Goal: Use online tool/utility: Utilize a website feature to perform a specific function

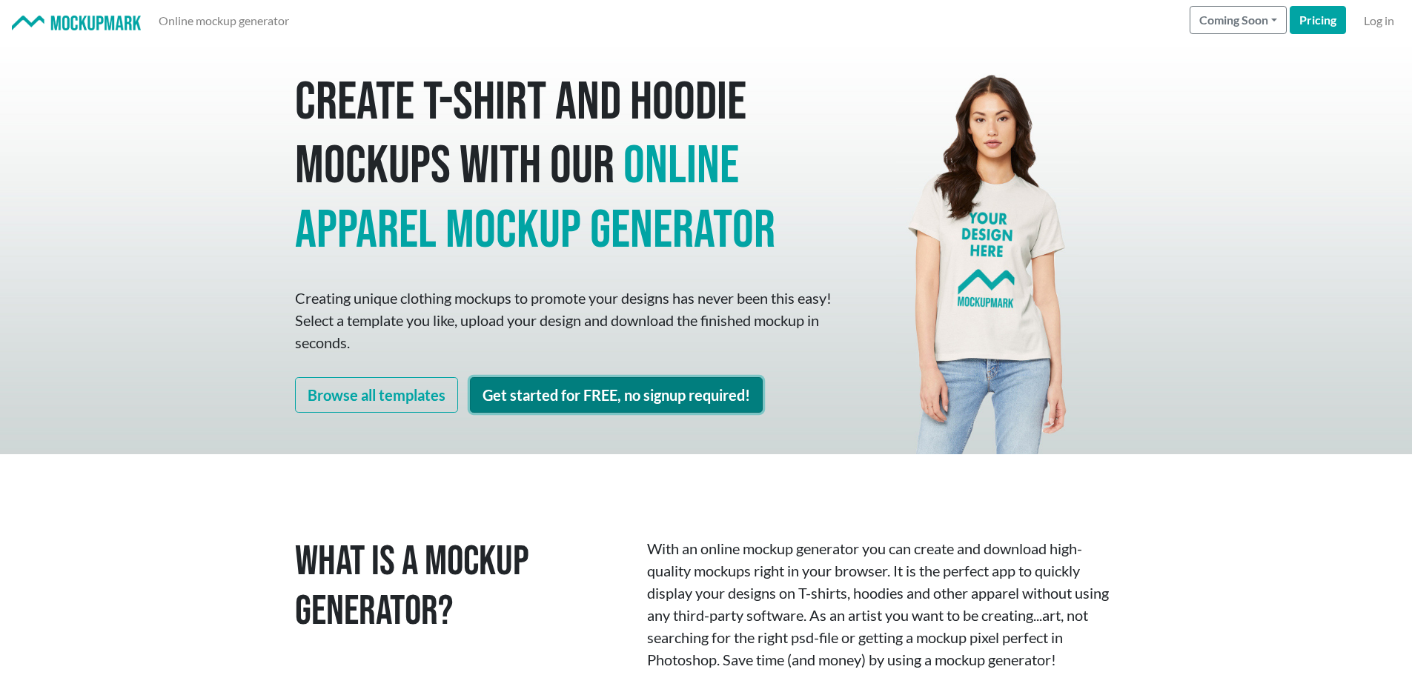
click at [629, 389] on link "Get started for FREE, no signup required!" at bounding box center [616, 395] width 293 height 36
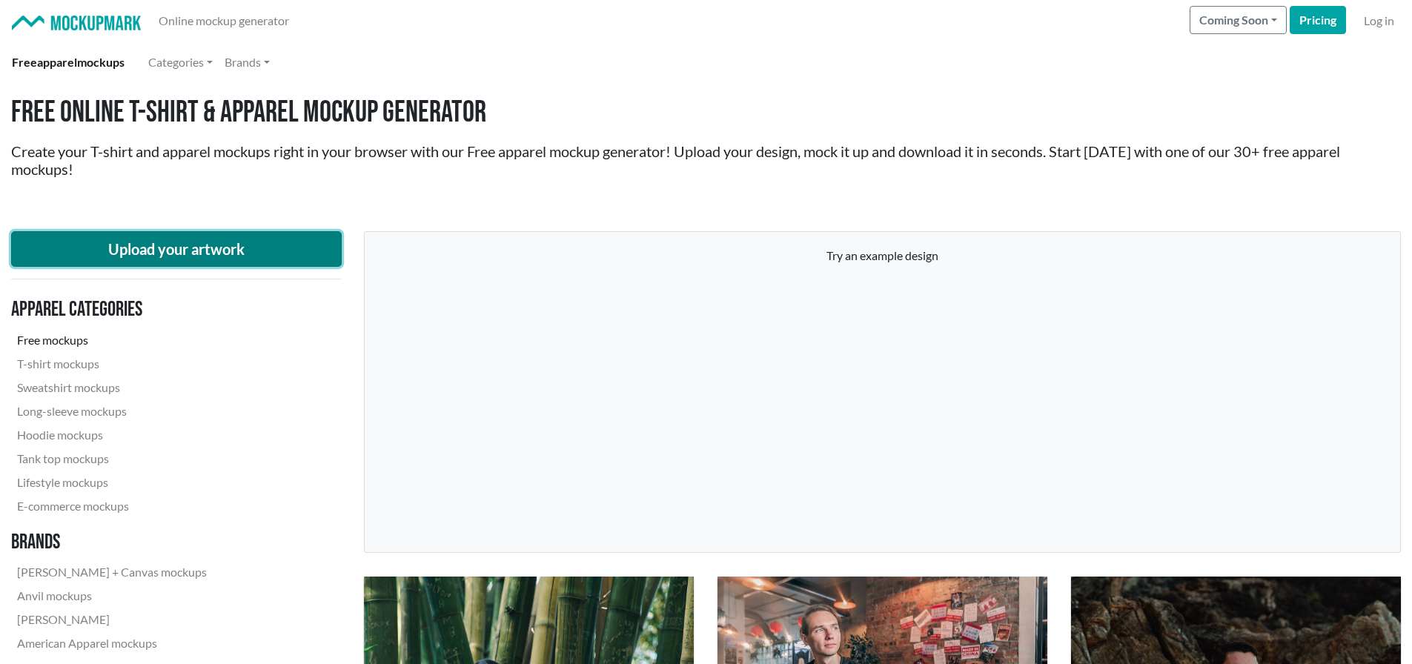
click at [204, 244] on button "Upload your artwork" at bounding box center [176, 249] width 331 height 36
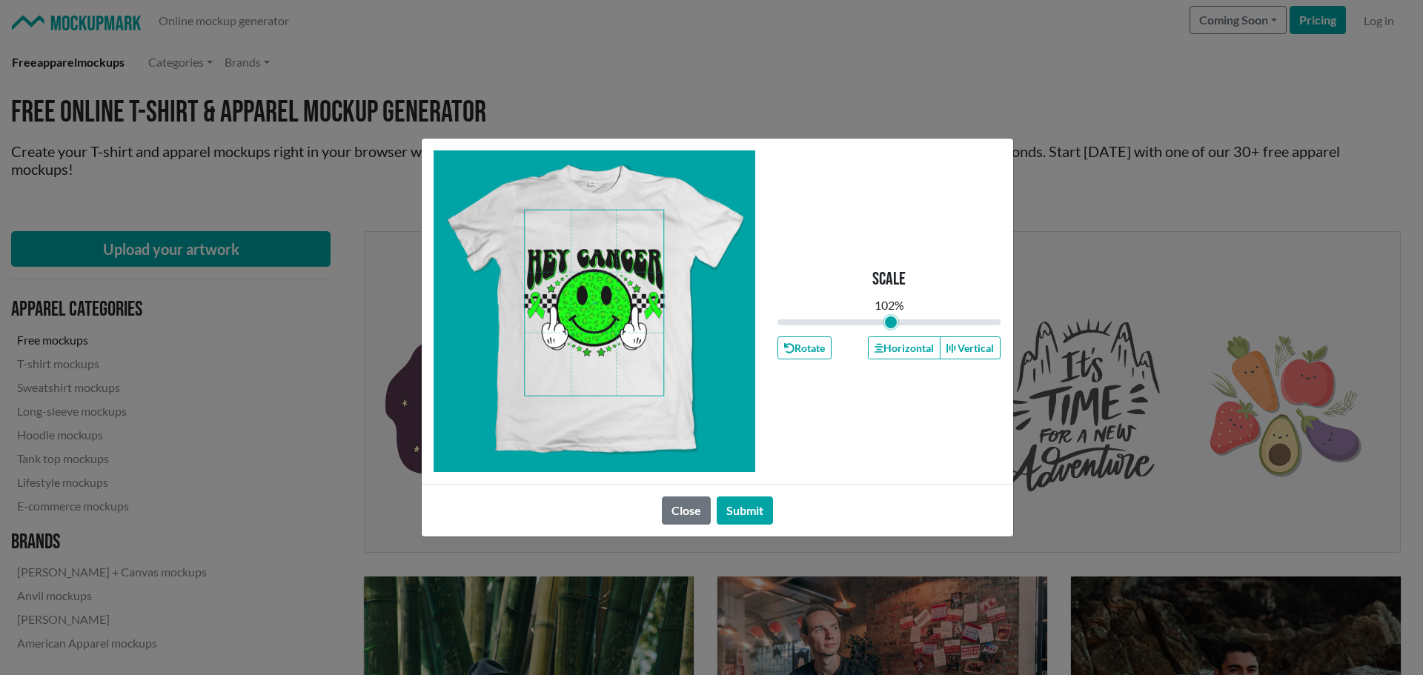
click at [891, 321] on input "range" at bounding box center [890, 322] width 224 height 16
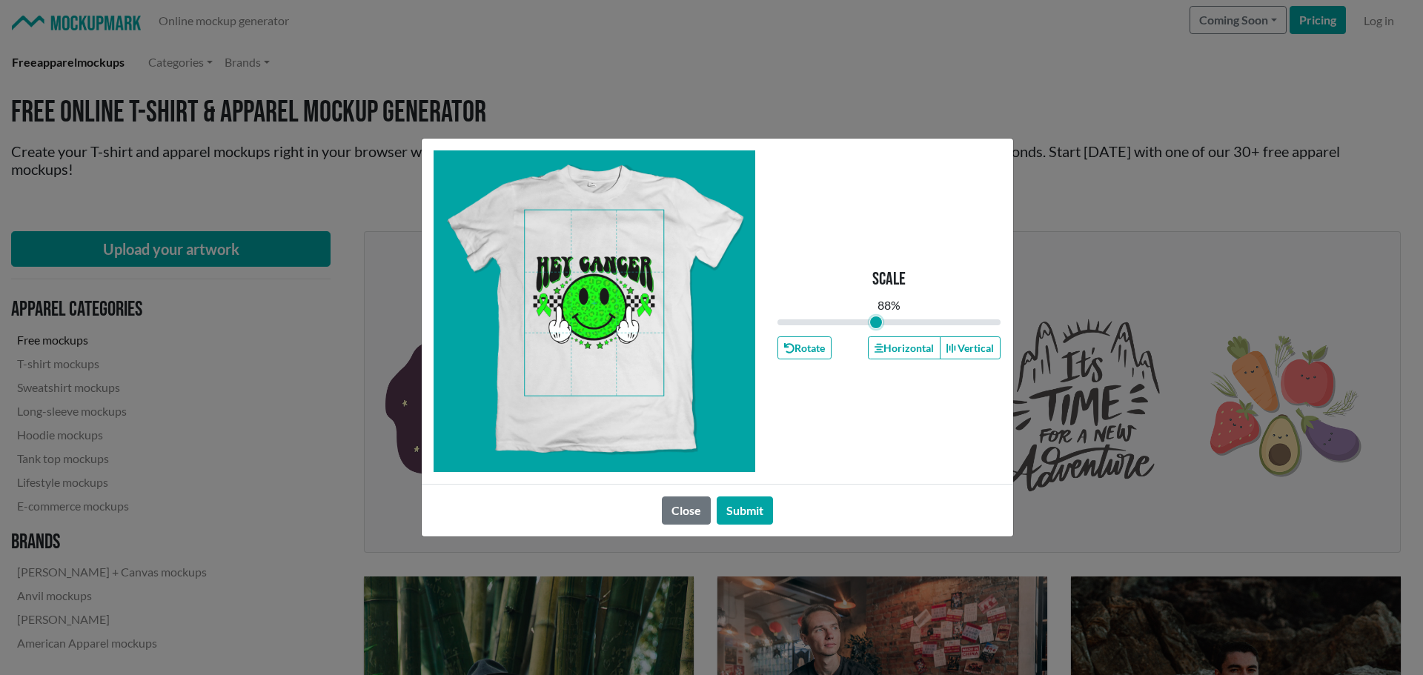
drag, startPoint x: 891, startPoint y: 321, endPoint x: 876, endPoint y: 321, distance: 14.8
type input "0.88"
click at [876, 321] on input "range" at bounding box center [890, 322] width 224 height 16
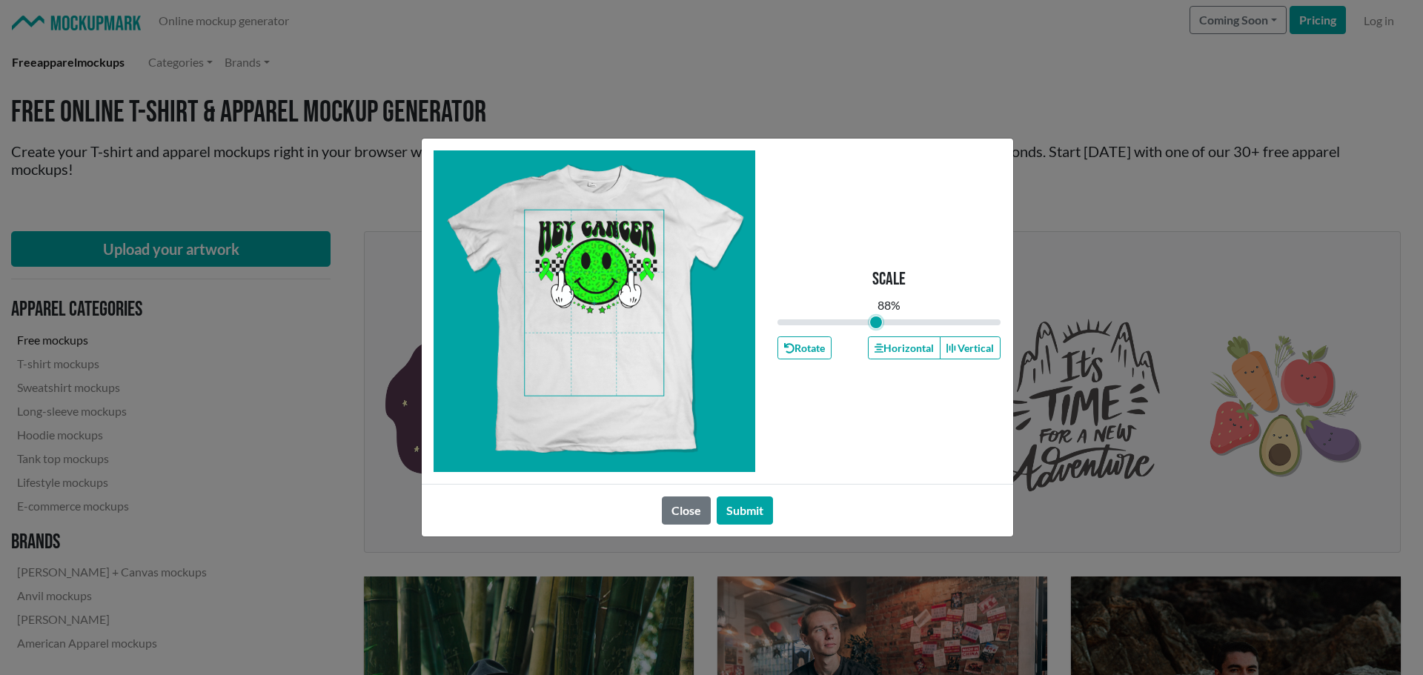
click at [612, 262] on span at bounding box center [594, 303] width 139 height 185
click at [904, 348] on button "Horizontal" at bounding box center [904, 348] width 73 height 23
click at [741, 512] on button "Submit" at bounding box center [745, 511] width 56 height 28
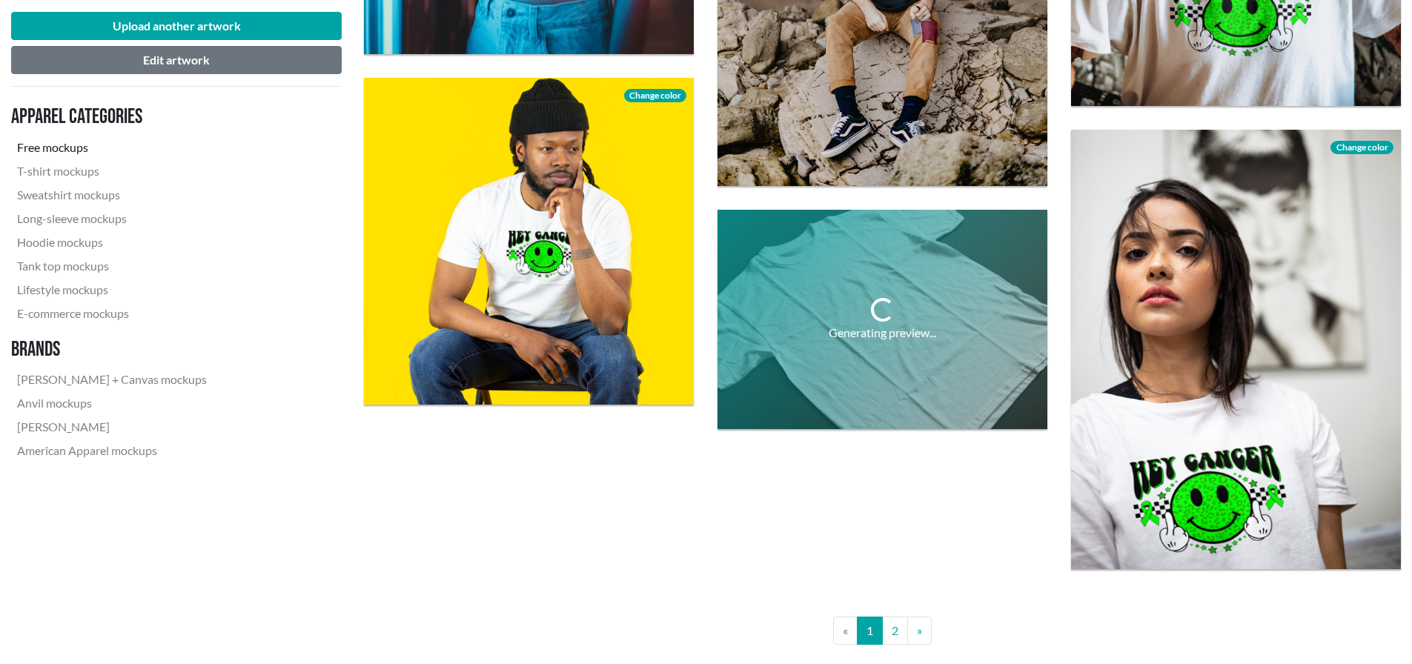
scroll to position [3336, 0]
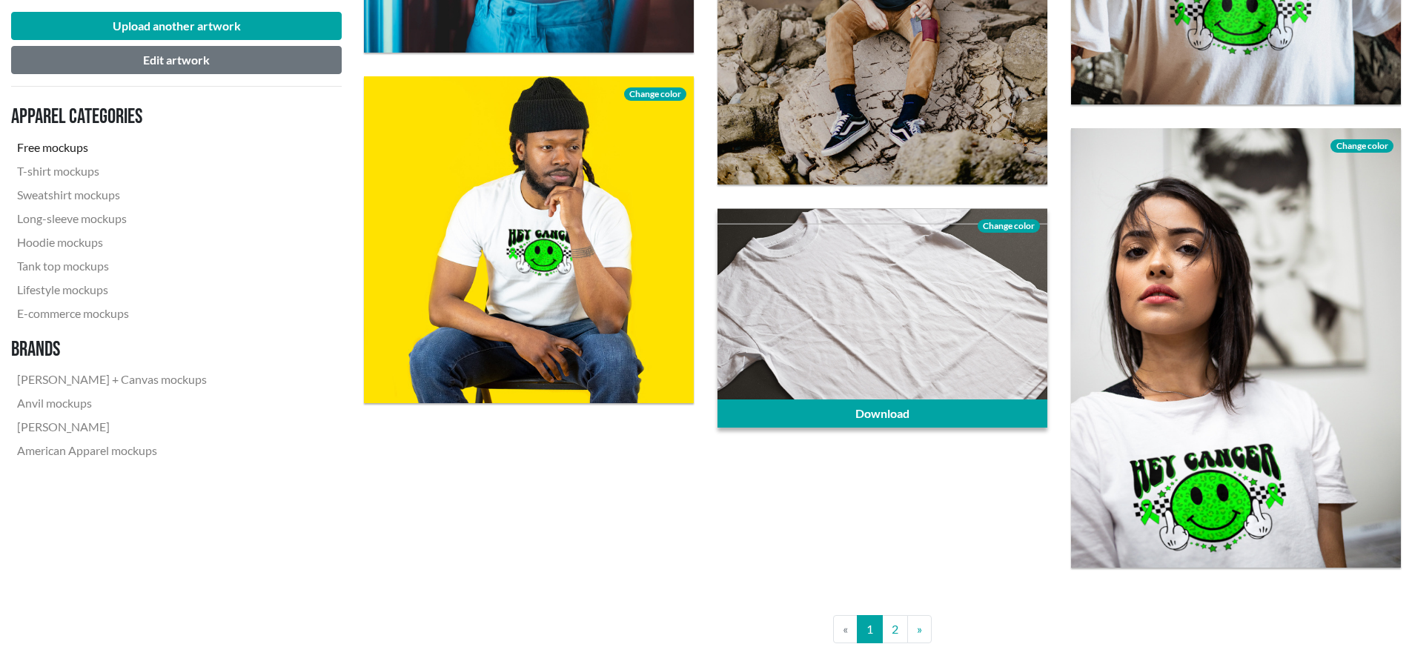
click at [999, 225] on span "Change color" at bounding box center [1009, 225] width 62 height 13
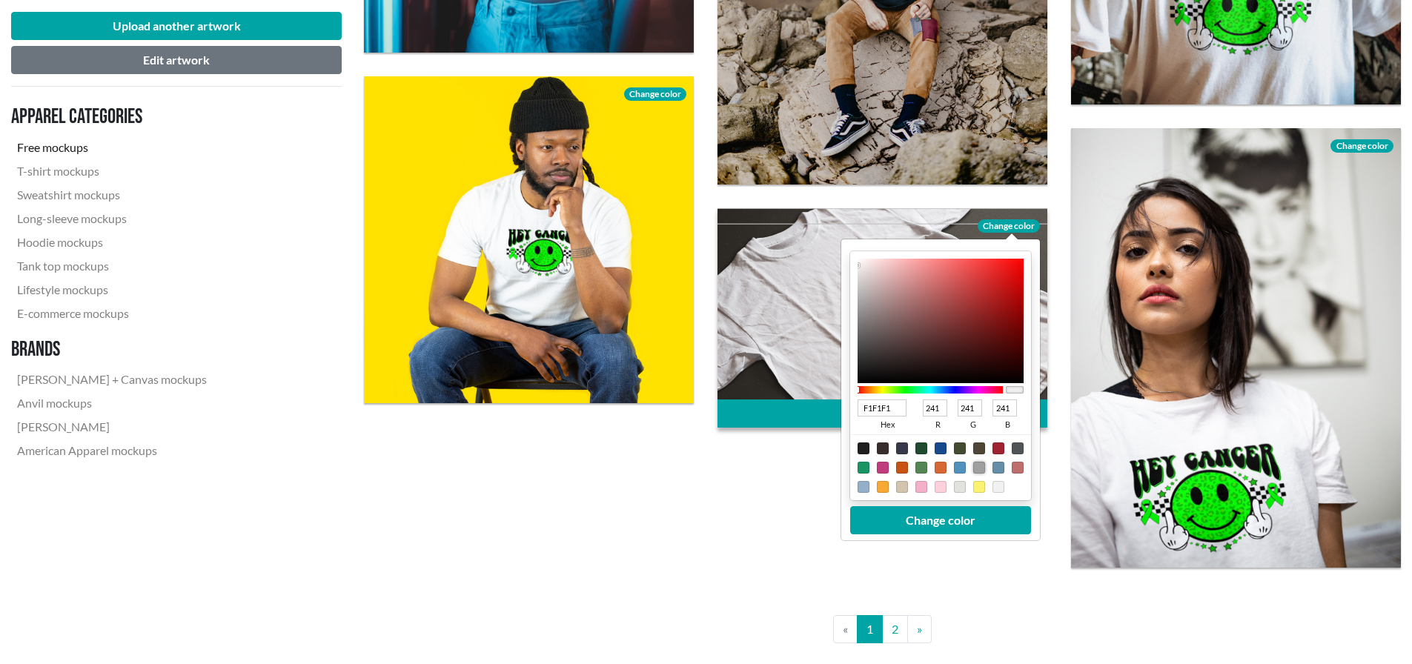
click at [981, 463] on div at bounding box center [979, 468] width 12 height 12
type input "9F9F9F"
type input "159"
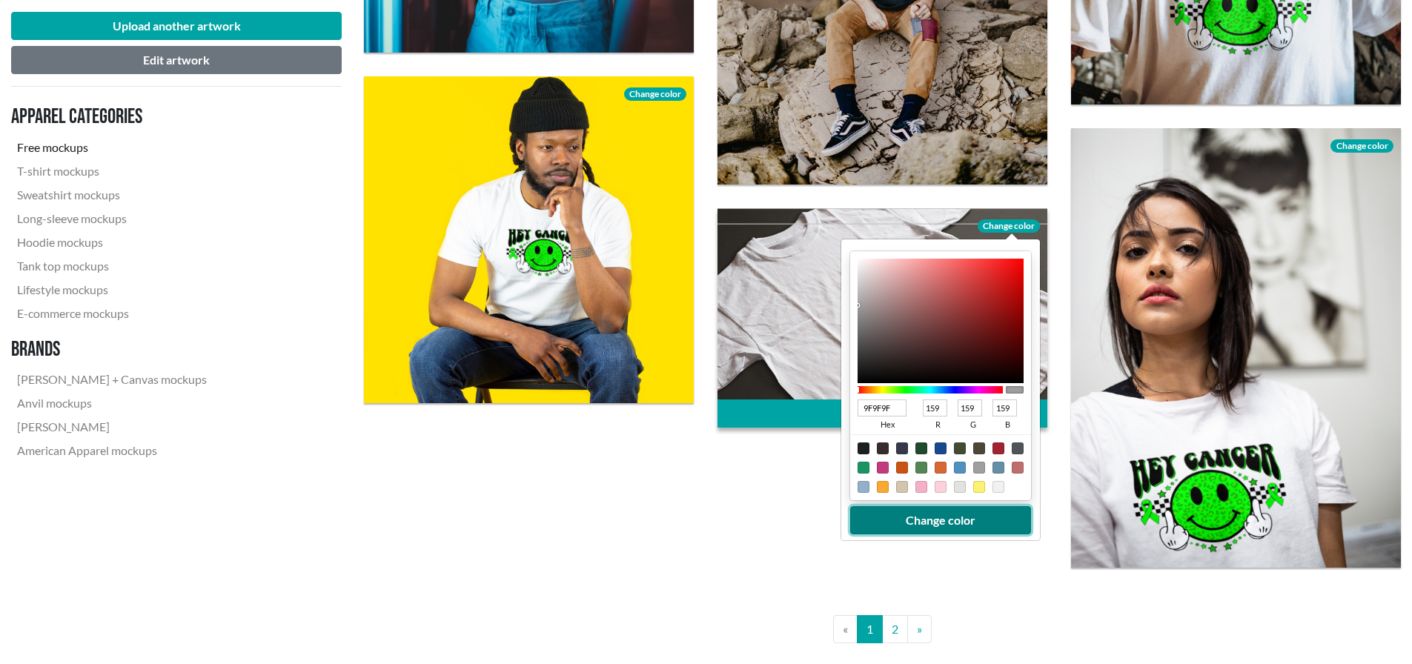
click at [960, 526] on button "Change color" at bounding box center [940, 520] width 181 height 28
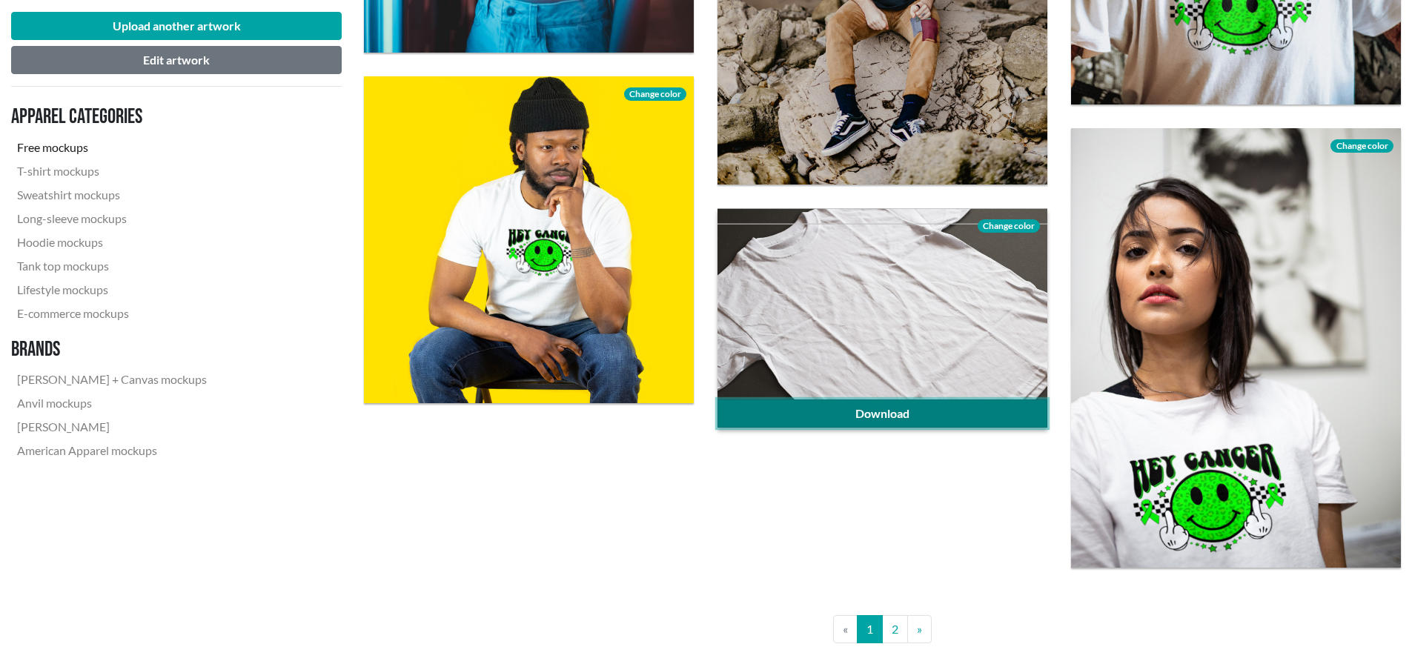
click at [916, 407] on link "Download" at bounding box center [883, 414] width 330 height 28
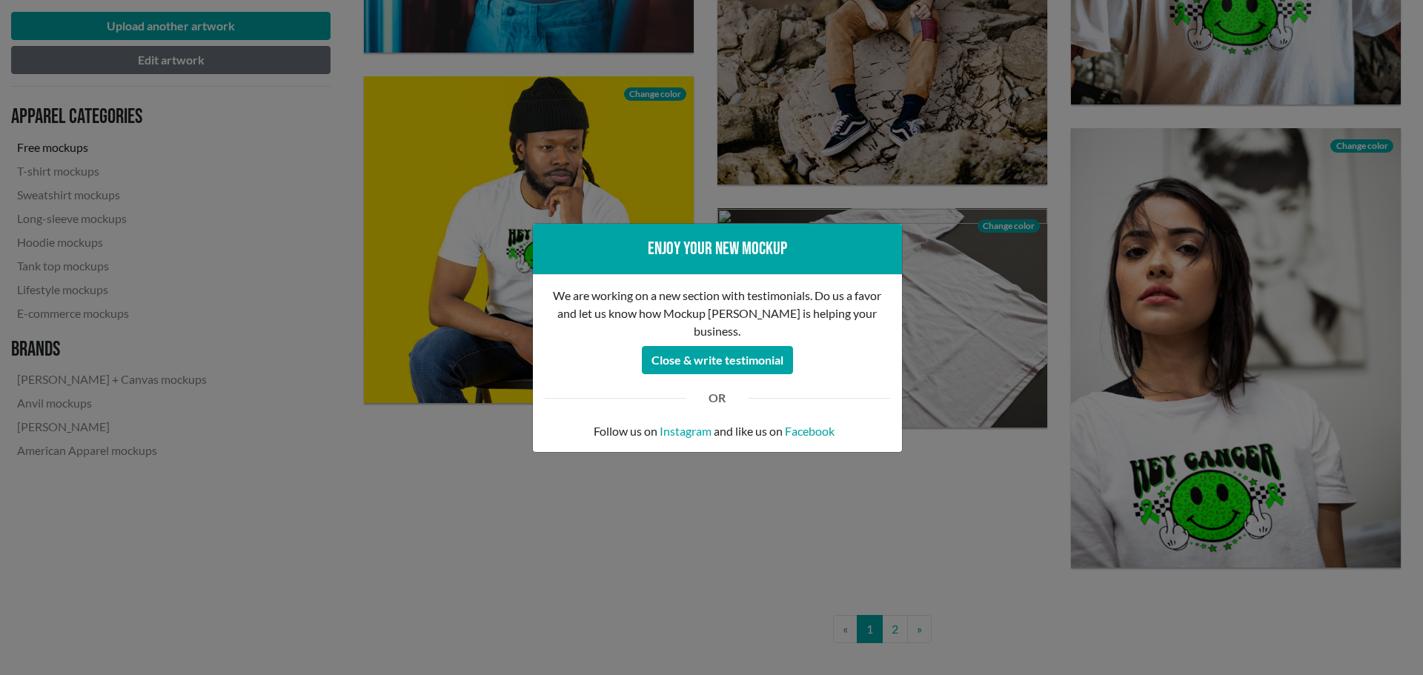
click at [974, 510] on div "Enjoy your new mockup We are working on a new section with testimonials. Do us …" at bounding box center [711, 337] width 1423 height 675
